Goal: Task Accomplishment & Management: Manage account settings

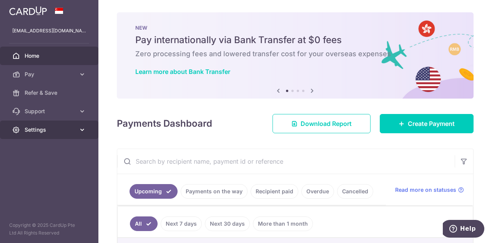
click at [60, 129] on span "Settings" at bounding box center [50, 130] width 51 height 8
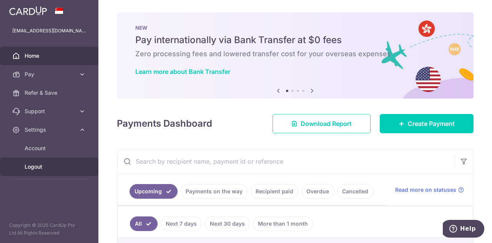
click at [49, 166] on span "Logout" at bounding box center [50, 167] width 51 height 8
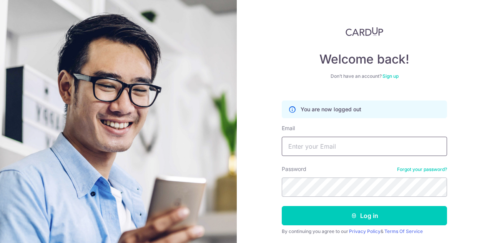
click at [327, 145] on input "Email" at bounding box center [364, 145] width 165 height 19
type input "[EMAIL_ADDRESS][DOMAIN_NAME]"
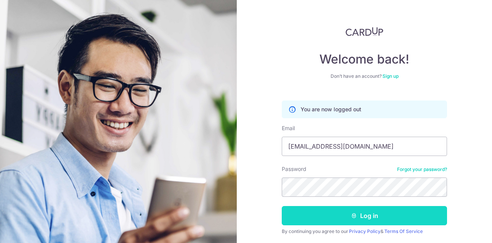
click at [359, 209] on button "Log in" at bounding box center [364, 215] width 165 height 19
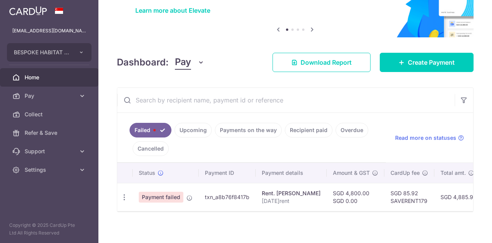
scroll to position [70, 0]
